Goal: Task Accomplishment & Management: Use online tool/utility

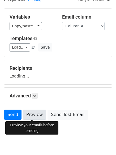
scroll to position [30, 0]
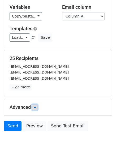
click at [36, 106] on icon at bounding box center [34, 107] width 3 height 3
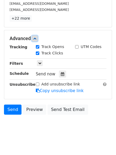
scroll to position [99, 0]
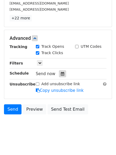
click at [61, 73] on icon at bounding box center [62, 74] width 3 height 4
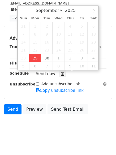
type input "2025-09-29 12:00"
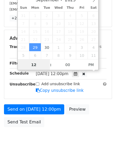
scroll to position [0, 0]
type input "4"
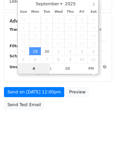
scroll to position [95, 0]
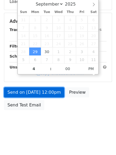
type input "2025-09-29 16:00"
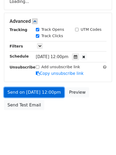
click at [33, 89] on link "Send on Sep 29 at 12:00pm" at bounding box center [34, 92] width 60 height 10
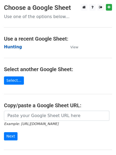
click at [11, 45] on strong "Hunting" at bounding box center [13, 47] width 18 height 5
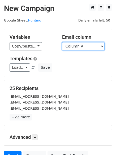
drag, startPoint x: 81, startPoint y: 46, endPoint x: 83, endPoint y: 50, distance: 4.4
click at [82, 45] on select "Column A Column B Column C Column D Column E Column F" at bounding box center [83, 46] width 43 height 8
select select "Column B"
click at [62, 42] on select "Column A Column B Column C Column D Column E Column F" at bounding box center [83, 46] width 43 height 8
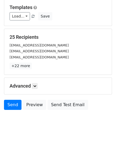
drag, startPoint x: 37, startPoint y: 82, endPoint x: 36, endPoint y: 86, distance: 3.6
click at [37, 82] on div "Advanced Tracking Track Opens UTM Codes Track Clicks Filters Only include sprea…" at bounding box center [58, 86] width 108 height 16
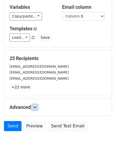
click at [36, 106] on icon at bounding box center [34, 107] width 3 height 3
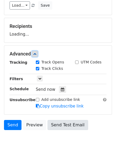
scroll to position [82, 0]
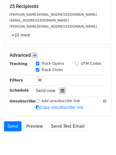
click at [61, 90] on icon at bounding box center [62, 91] width 3 height 4
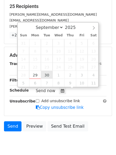
type input "2025-09-30 12:00"
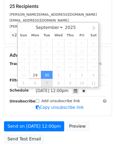
scroll to position [0, 0]
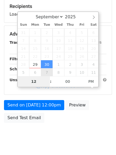
type input "5"
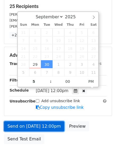
type input "2025-09-30 17:00"
click at [38, 126] on link "Send on Sep 30 at 12:00pm" at bounding box center [34, 126] width 60 height 10
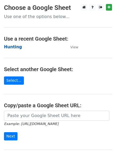
click at [14, 45] on strong "Hunting" at bounding box center [13, 47] width 18 height 5
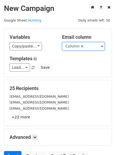
drag, startPoint x: 0, startPoint y: 0, endPoint x: 77, endPoint y: 47, distance: 90.6
click at [77, 47] on select "Column A Column B Column C Column D Column E Column F" at bounding box center [83, 46] width 43 height 8
select select "Column C"
click at [62, 42] on select "Column A Column B Column C Column D Column E Column F" at bounding box center [83, 46] width 43 height 8
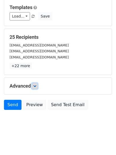
click at [35, 86] on icon at bounding box center [34, 85] width 3 height 3
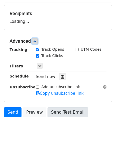
scroll to position [79, 0]
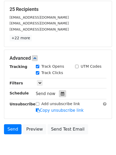
click at [61, 92] on icon at bounding box center [62, 94] width 3 height 4
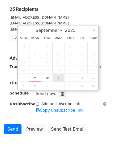
type input "2025-10-01 12:00"
select select "9"
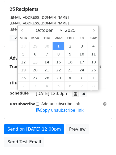
scroll to position [0, 0]
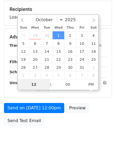
type input "6"
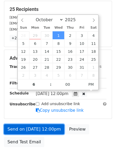
type input "2025-10-01 18:00"
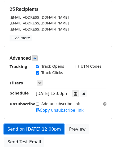
click at [39, 125] on link "Send on Oct 1 at 12:00pm" at bounding box center [34, 129] width 60 height 10
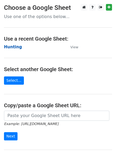
click at [15, 48] on strong "Hunting" at bounding box center [13, 47] width 18 height 5
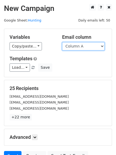
click at [87, 49] on select "Column A Column B Column C Column D Column E Column F" at bounding box center [83, 46] width 43 height 8
select select "Column E"
click at [62, 42] on select "Column A Column B Column C Column D Column E Column F" at bounding box center [83, 46] width 43 height 8
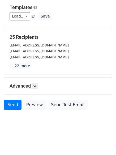
click at [31, 85] on h5 "Advanced" at bounding box center [58, 86] width 97 height 6
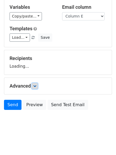
click at [36, 86] on icon at bounding box center [34, 85] width 3 height 3
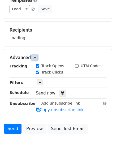
scroll to position [82, 0]
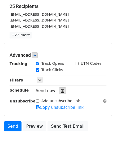
click at [61, 91] on icon at bounding box center [62, 91] width 3 height 4
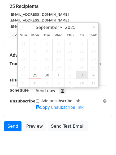
type input "2025-10-03 12:00"
select select "9"
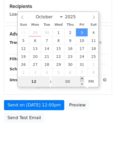
type input "8"
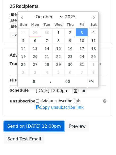
type input "2025-10-03 20:00"
click at [33, 127] on link "Send on Oct 3 at 12:00pm" at bounding box center [34, 126] width 60 height 10
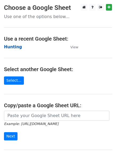
click at [14, 48] on strong "Hunting" at bounding box center [13, 47] width 18 height 5
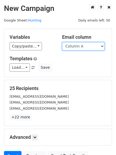
drag, startPoint x: 0, startPoint y: 0, endPoint x: 79, endPoint y: 49, distance: 93.1
click at [79, 49] on select "Column A Column B Column C Column D Column E Column F" at bounding box center [83, 46] width 43 height 8
select select "Column F"
click at [62, 42] on select "Column A Column B Column C Column D Column E Column F" at bounding box center [83, 46] width 43 height 8
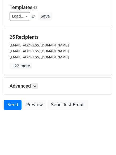
click at [40, 84] on h5 "Advanced" at bounding box center [58, 86] width 97 height 6
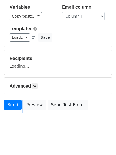
click at [39, 84] on h5 "Advanced" at bounding box center [58, 86] width 97 height 6
click at [38, 83] on link at bounding box center [35, 86] width 6 height 6
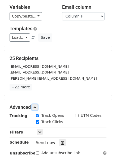
scroll to position [103, 0]
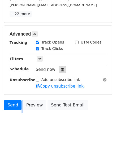
click at [62, 71] on div at bounding box center [62, 69] width 7 height 7
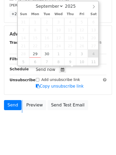
type input "[DATE] 12:00"
select select "9"
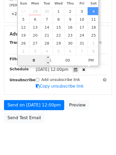
drag, startPoint x: 36, startPoint y: 60, endPoint x: 32, endPoint y: 60, distance: 3.5
click at [32, 60] on input "8" at bounding box center [34, 60] width 32 height 11
type input "9"
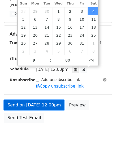
type input "[DATE] 21:00"
click at [30, 103] on link "Send on [DATE] 12:00pm" at bounding box center [34, 105] width 60 height 10
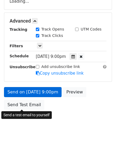
scroll to position [95, 0]
